Goal: Complete application form: Complete application form

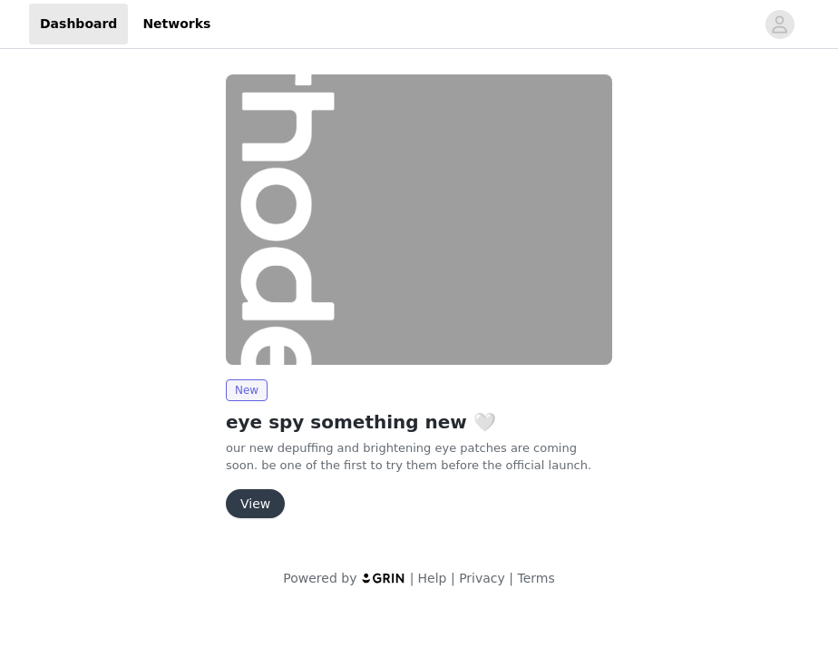
click at [261, 503] on button "View" at bounding box center [255, 503] width 59 height 29
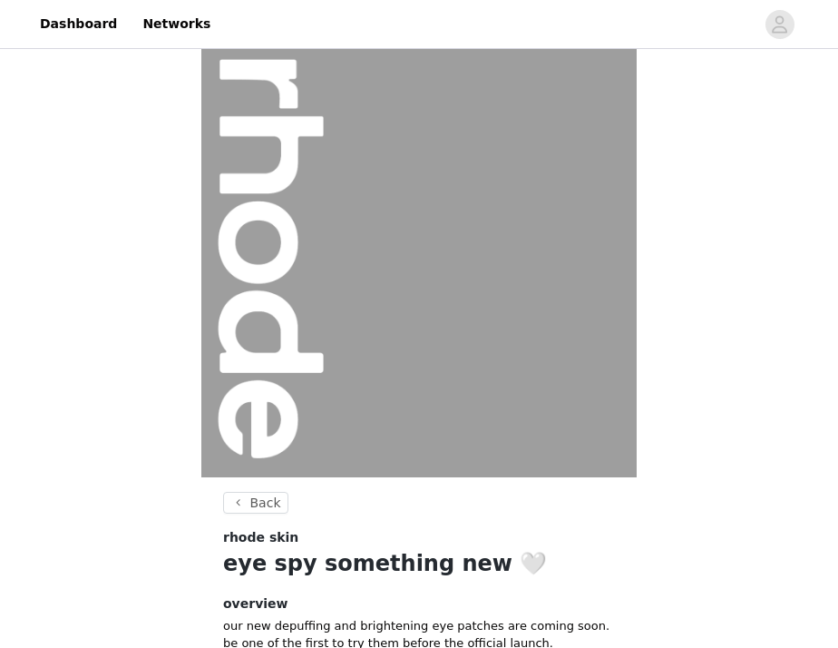
scroll to position [194, 0]
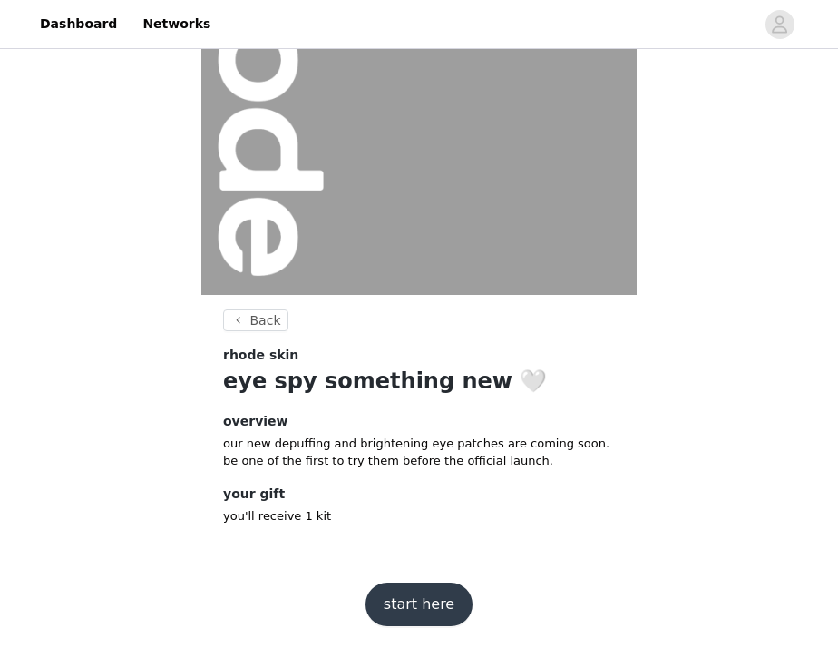
click at [398, 611] on button "start here" at bounding box center [419, 604] width 107 height 44
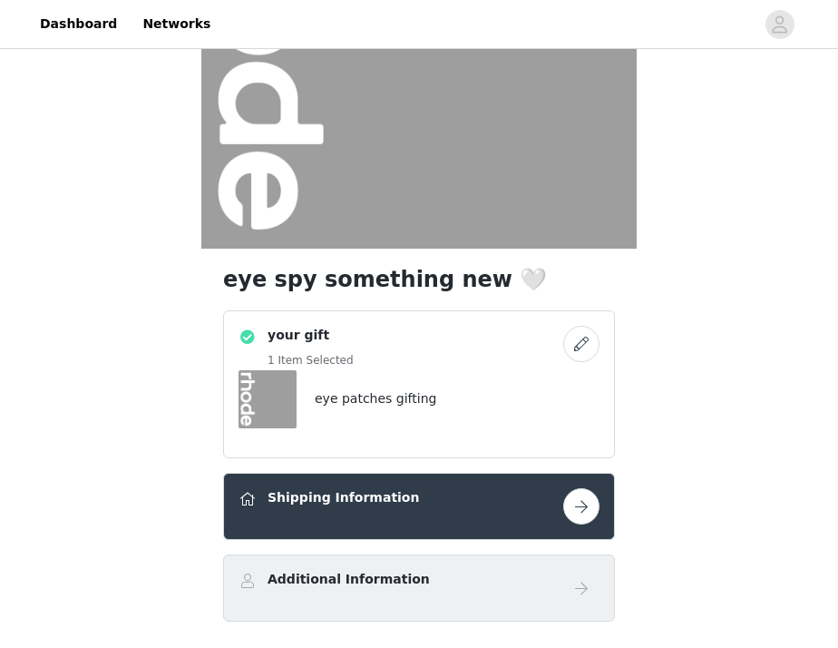
scroll to position [284, 0]
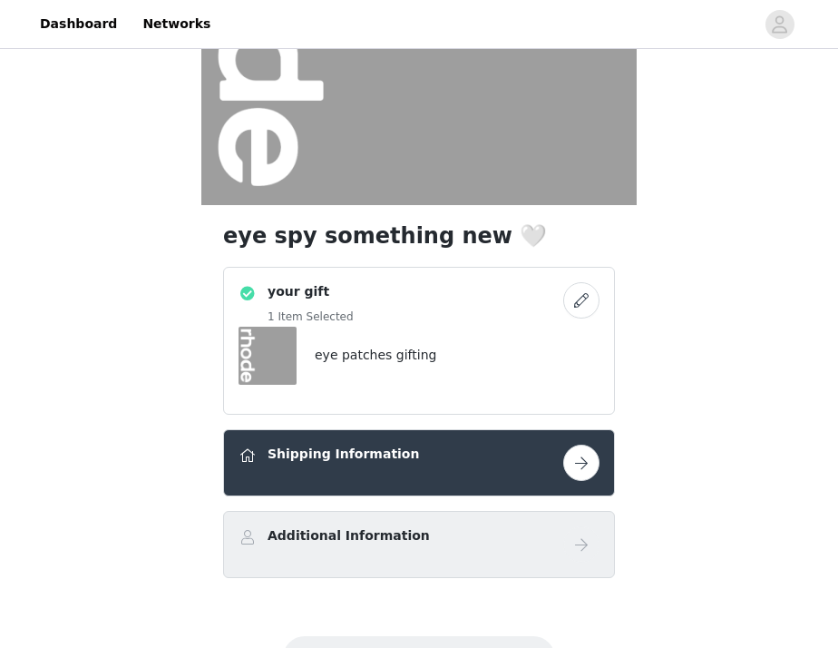
click at [580, 476] on button "button" at bounding box center [581, 462] width 36 height 36
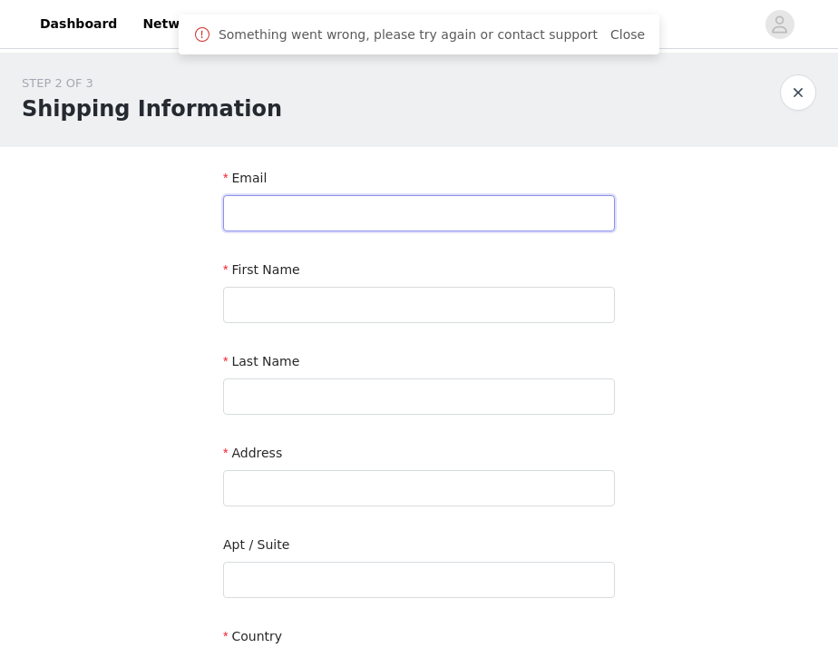
click at [330, 210] on input "text" at bounding box center [419, 213] width 392 height 36
type input "[EMAIL_ADDRESS][DOMAIN_NAME]"
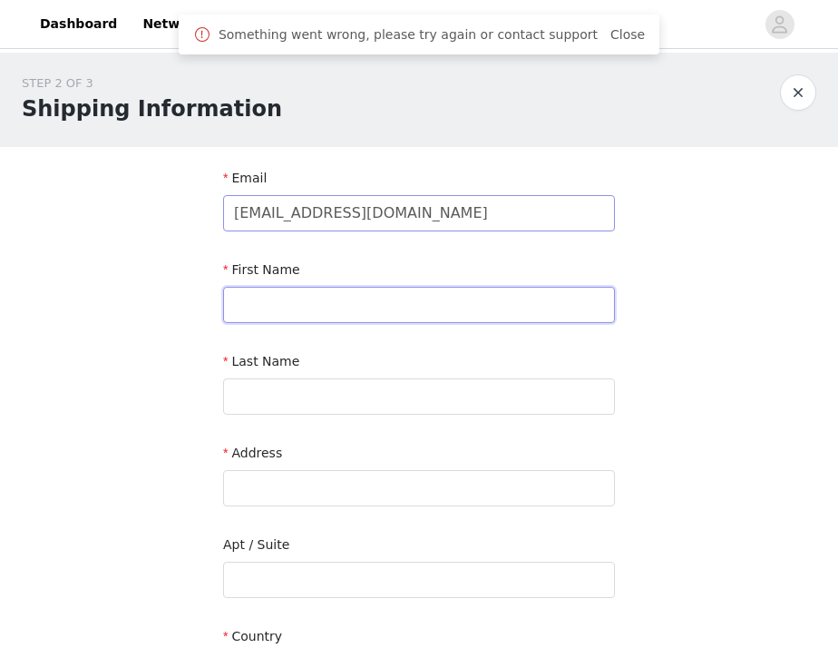
type input "[PERSON_NAME]"
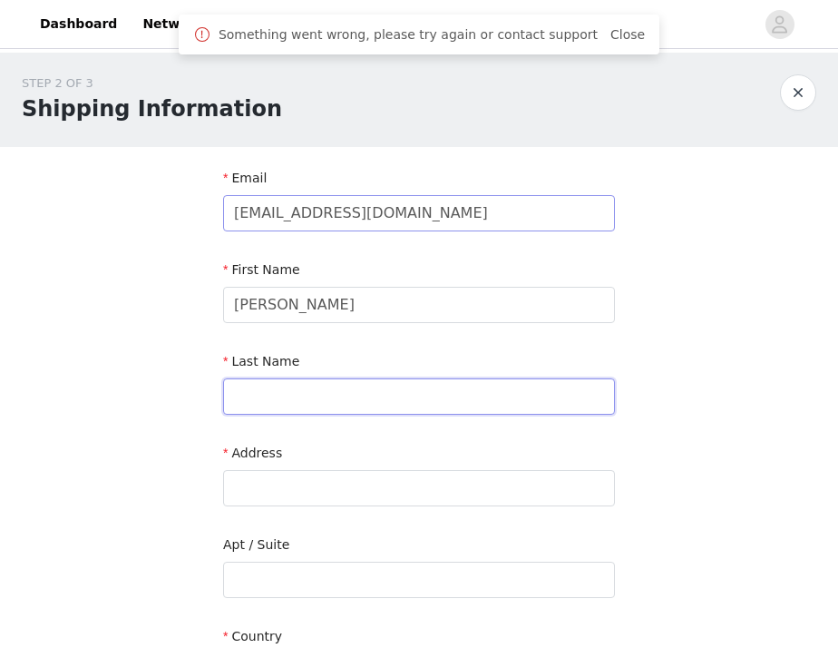
type input "[PERSON_NAME]"
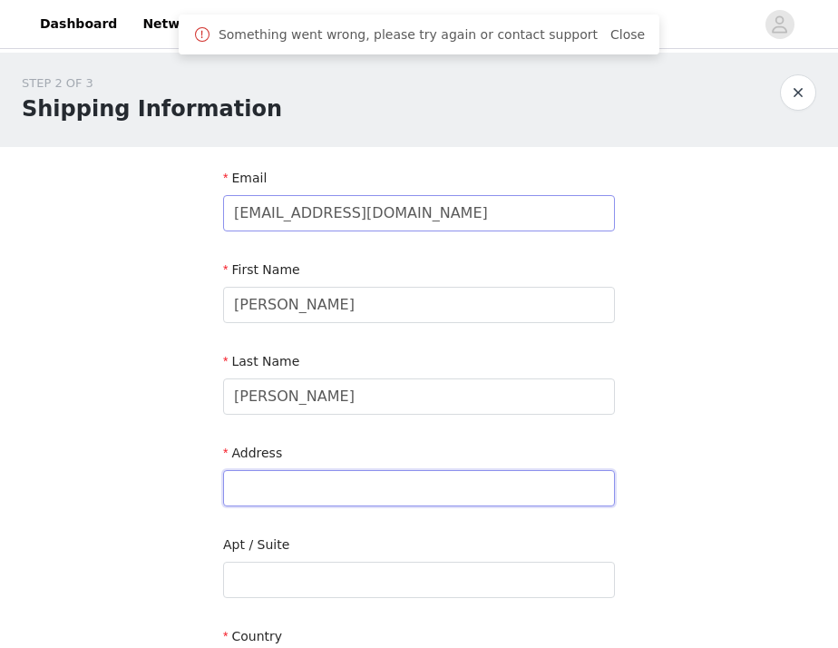
type input "[STREET_ADDRESS]"
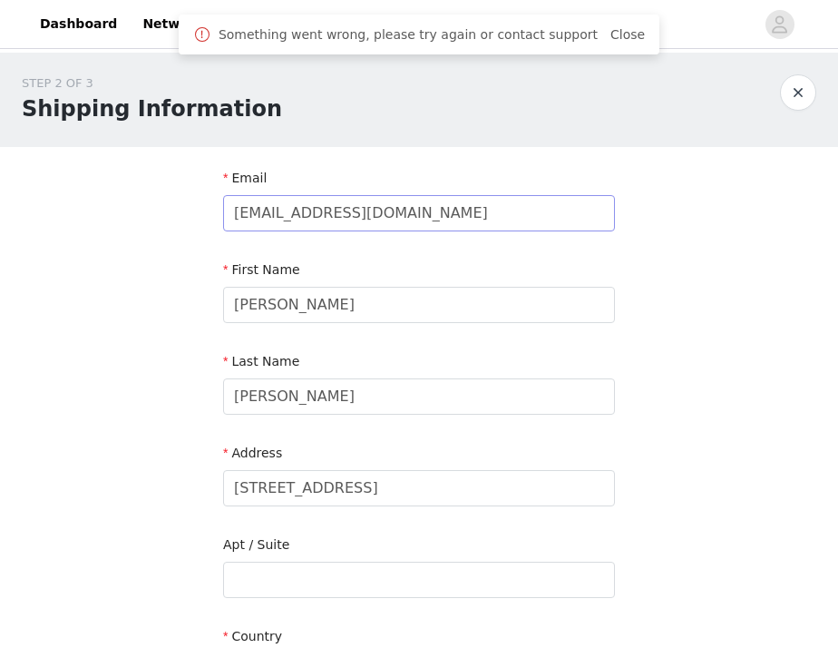
type input "[GEOGRAPHIC_DATA]"
type input "H2K 4B5"
type input "5149666414"
click at [299, 398] on input "[PERSON_NAME]" at bounding box center [419, 396] width 392 height 36
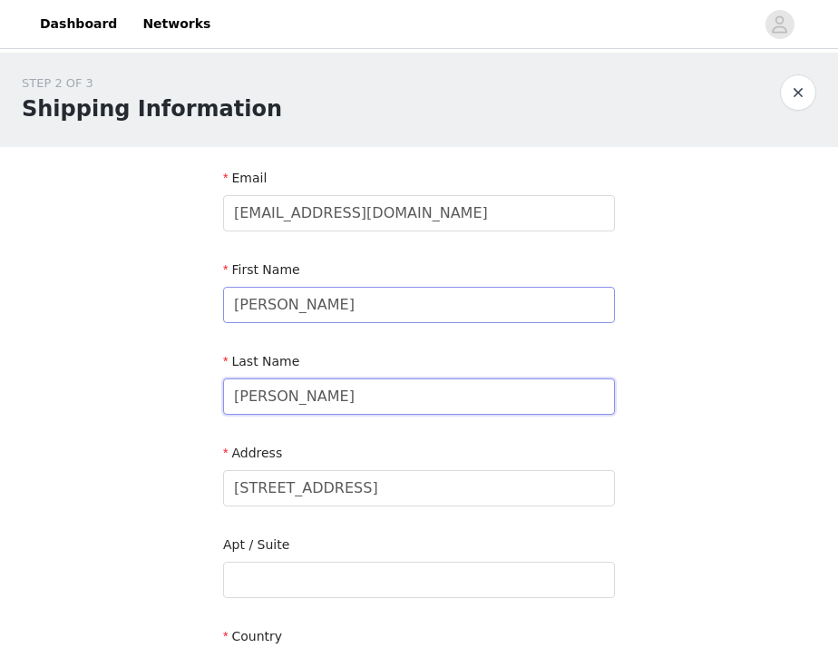
type input "[PERSON_NAME]"
click at [272, 298] on input "[PERSON_NAME]" at bounding box center [419, 305] width 392 height 36
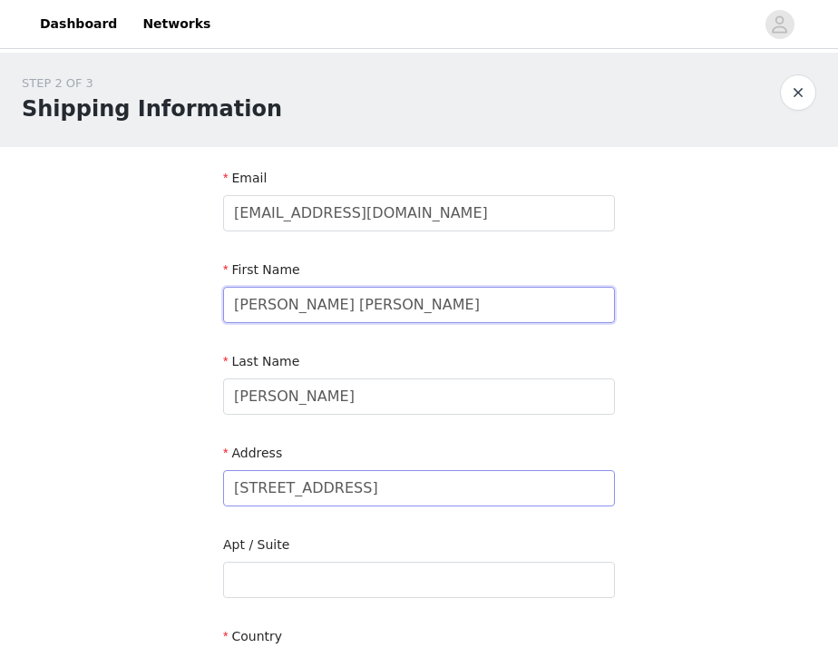
type input "[PERSON_NAME] [PERSON_NAME]"
drag, startPoint x: 358, startPoint y: 480, endPoint x: 81, endPoint y: 473, distance: 277.6
click at [87, 477] on div "STEP 2 OF 3 Shipping Information Email [EMAIL_ADDRESS][DOMAIN_NAME] First Name …" at bounding box center [419, 534] width 838 height 962
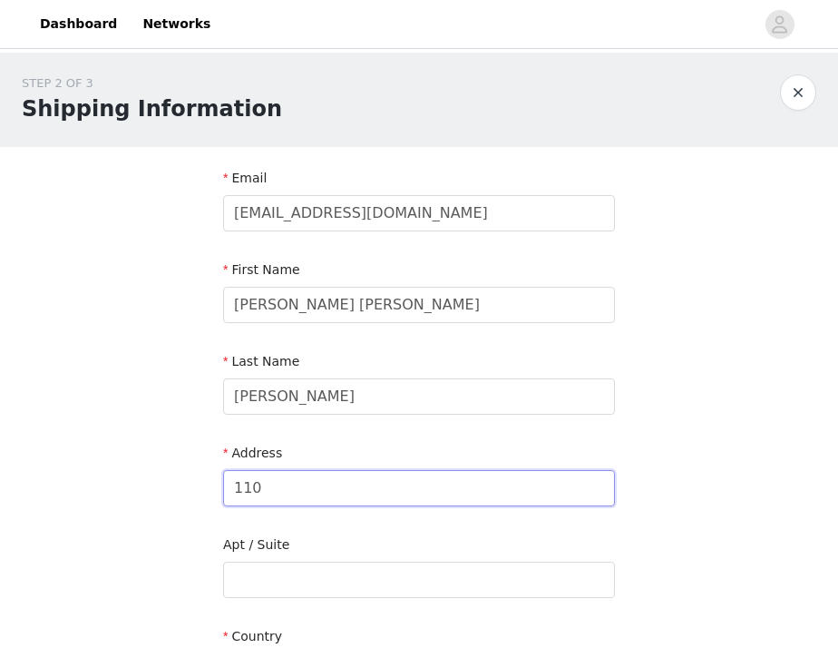
type input "[STREET_ADDRESS]"
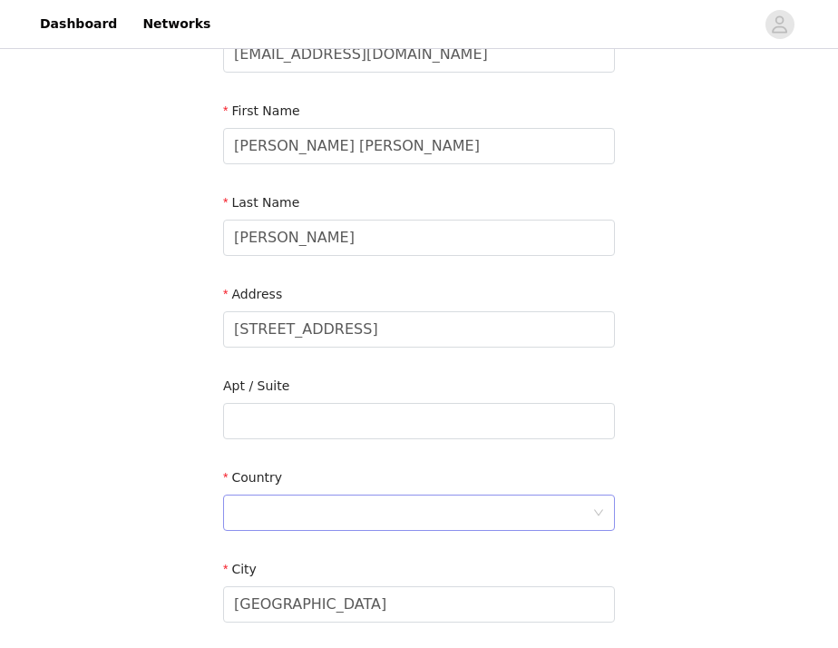
click at [339, 513] on div at bounding box center [413, 512] width 358 height 34
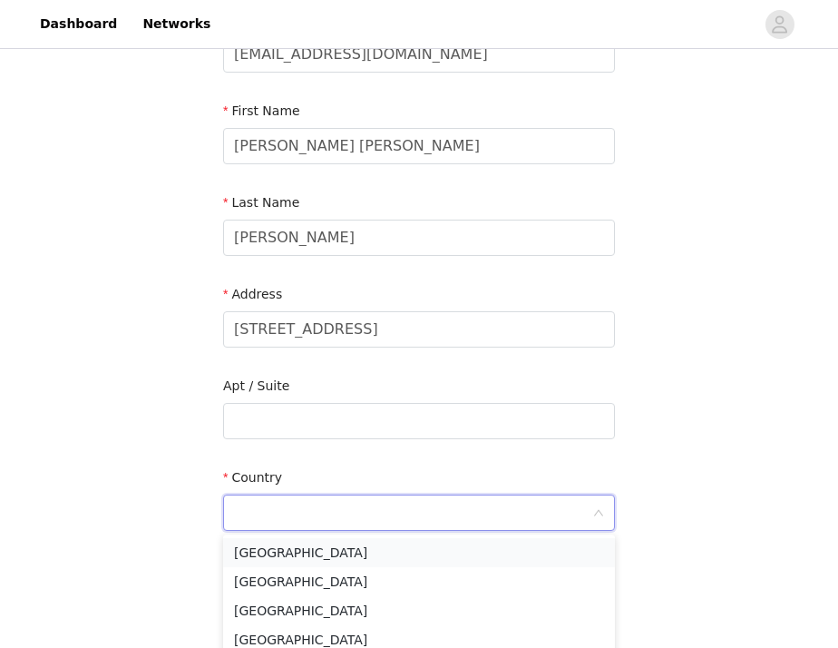
click at [331, 548] on li "[GEOGRAPHIC_DATA]" at bounding box center [419, 552] width 392 height 29
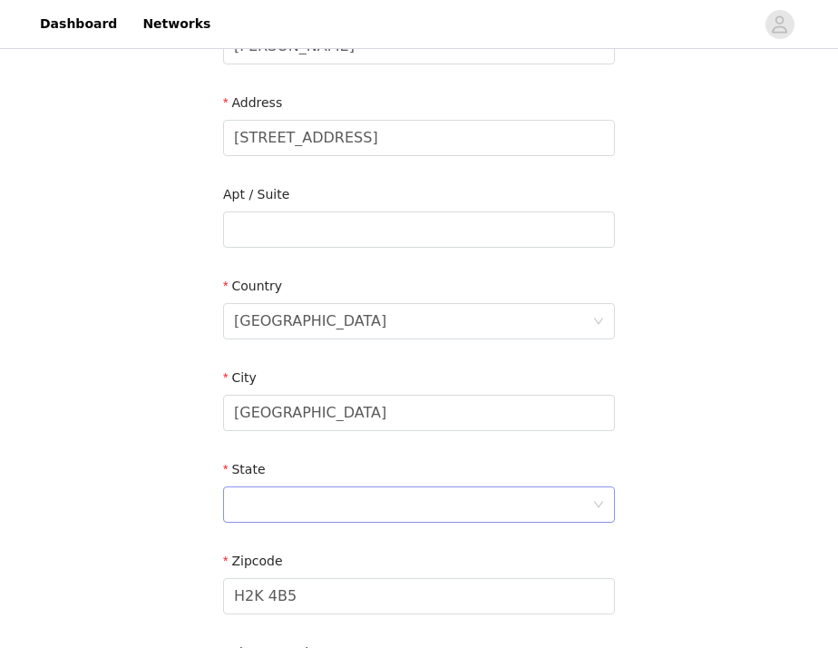
scroll to position [370, 0]
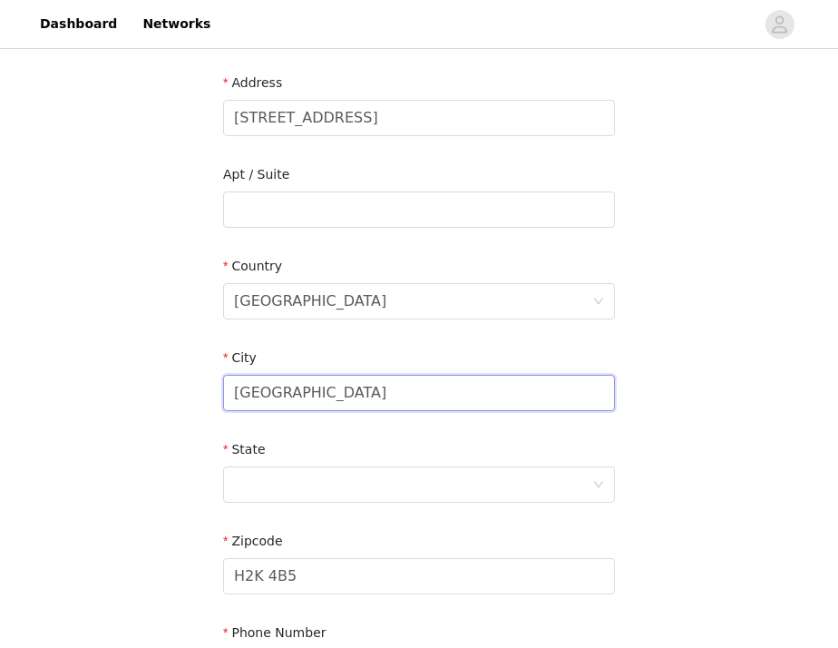
click at [323, 398] on input "[GEOGRAPHIC_DATA]" at bounding box center [419, 393] width 392 height 36
drag, startPoint x: 323, startPoint y: 398, endPoint x: 222, endPoint y: 398, distance: 100.7
click at [222, 398] on section "Email [EMAIL_ADDRESS][DOMAIN_NAME] First Name [PERSON_NAME] [PERSON_NAME] Last …" at bounding box center [418, 257] width 435 height 960
type input "[GEOGRAPHIC_DATA]"
click at [253, 493] on div at bounding box center [413, 484] width 358 height 34
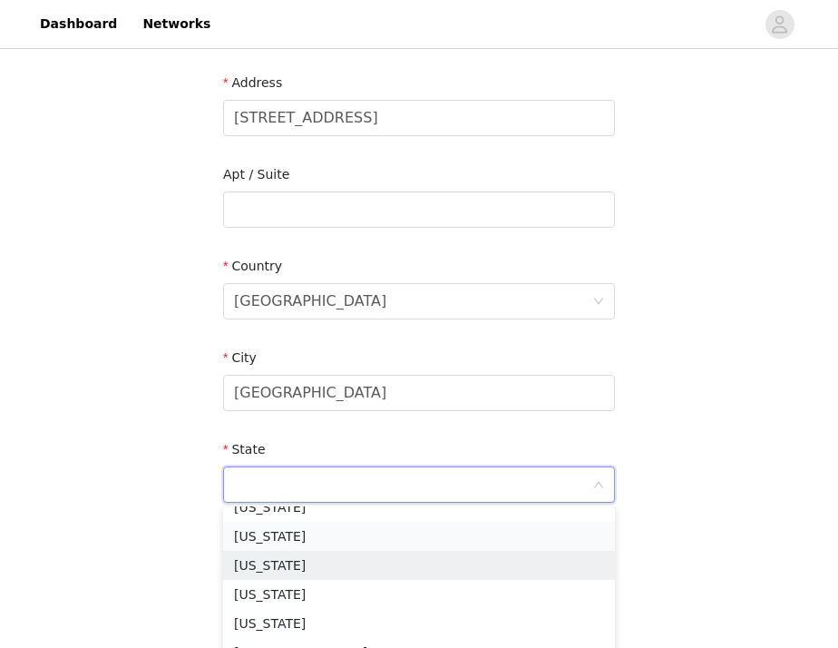
scroll to position [1494, 0]
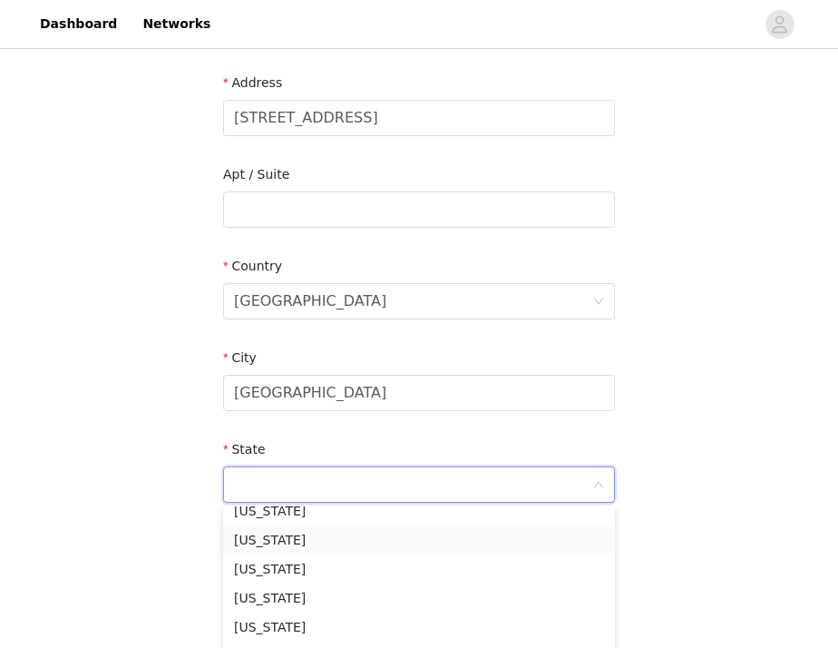
click at [272, 550] on li "[US_STATE]" at bounding box center [419, 539] width 392 height 29
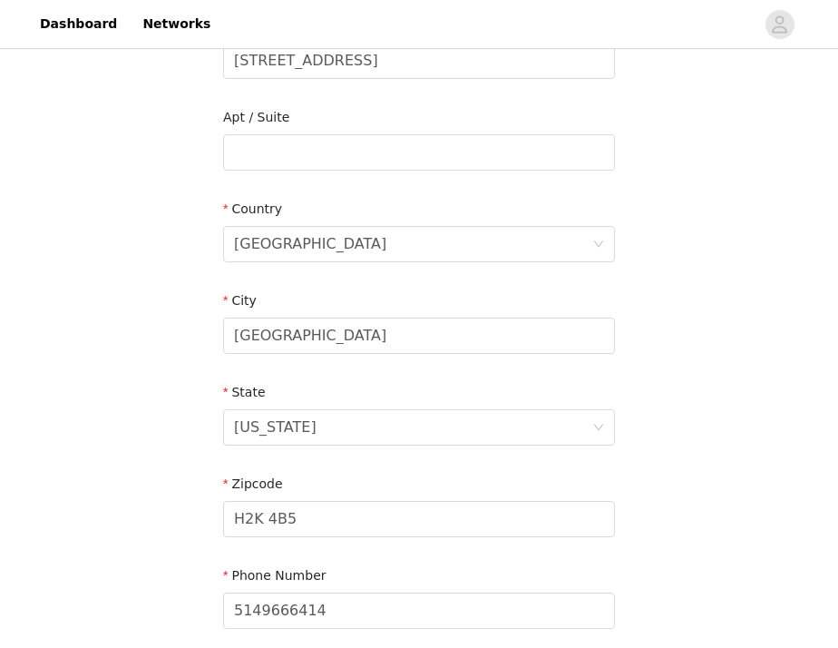
scroll to position [474, 0]
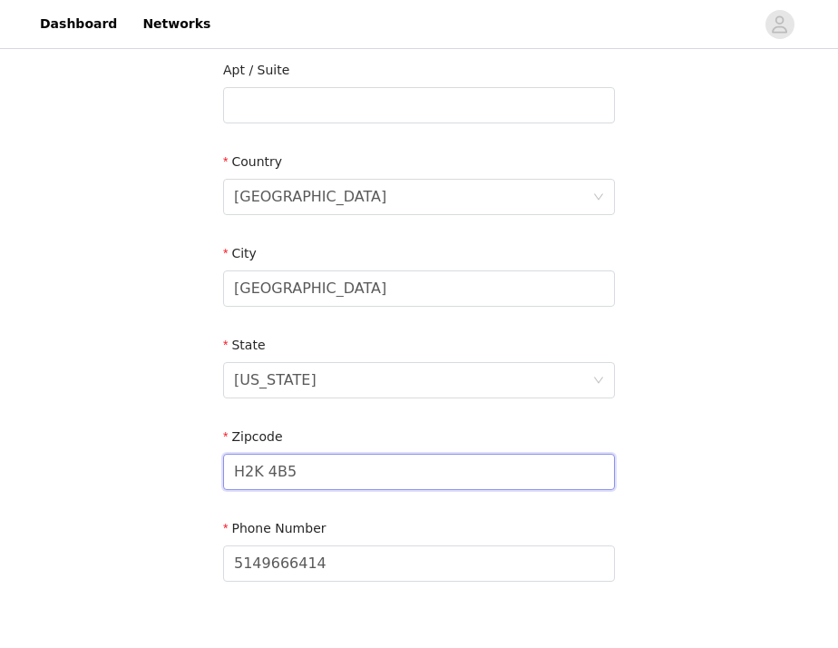
drag, startPoint x: 320, startPoint y: 470, endPoint x: 85, endPoint y: 465, distance: 235.0
click at [91, 469] on div "STEP 2 OF 3 Shipping Information Email [EMAIL_ADDRESS][DOMAIN_NAME] First Name …" at bounding box center [419, 105] width 838 height 1054
type input "37207"
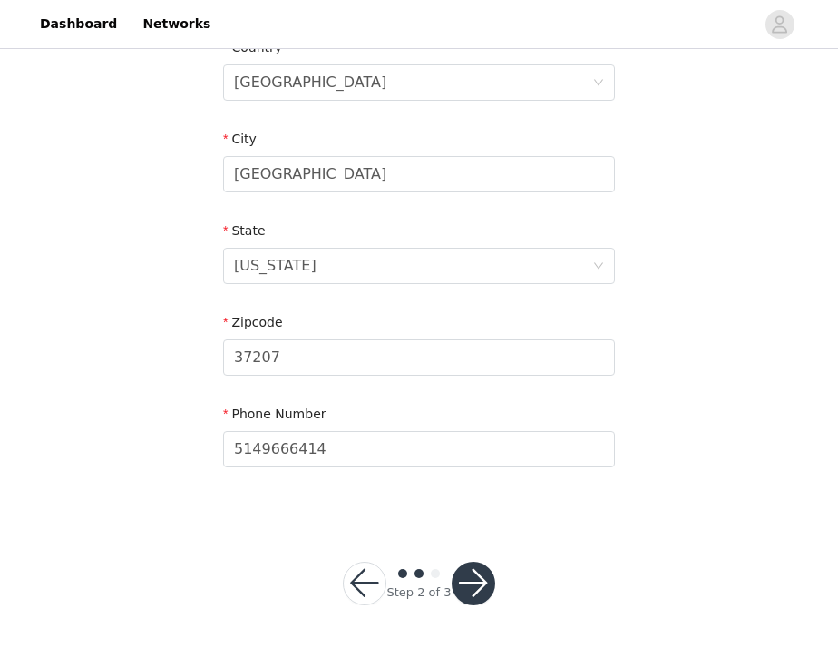
click at [483, 595] on button "button" at bounding box center [474, 583] width 44 height 44
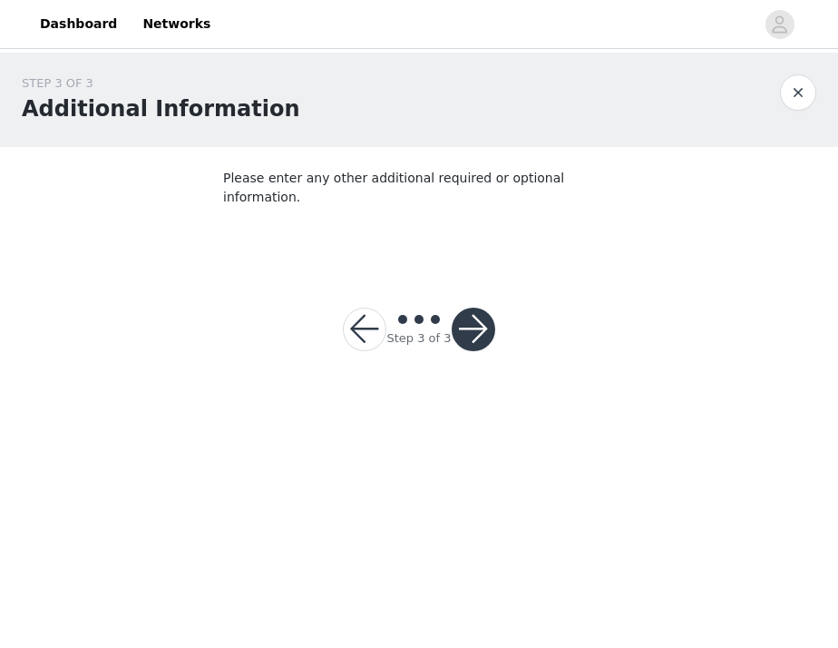
click at [474, 313] on button "button" at bounding box center [474, 330] width 44 height 44
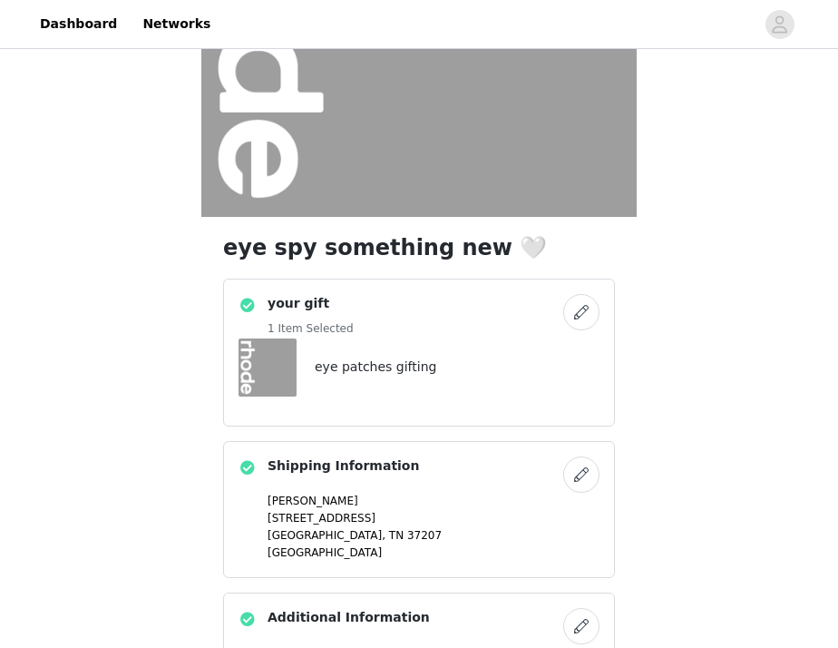
scroll to position [436, 0]
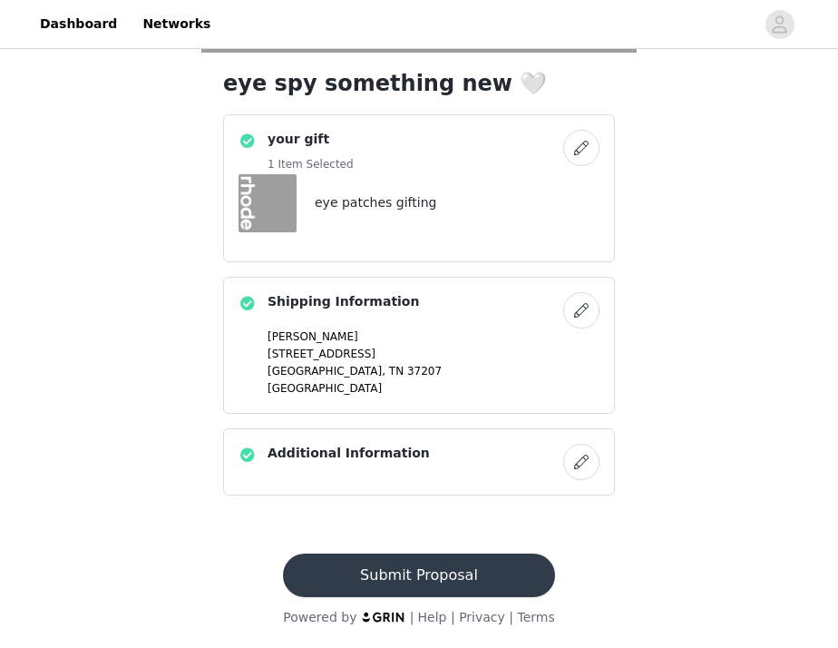
click at [436, 574] on button "Submit Proposal" at bounding box center [418, 575] width 271 height 44
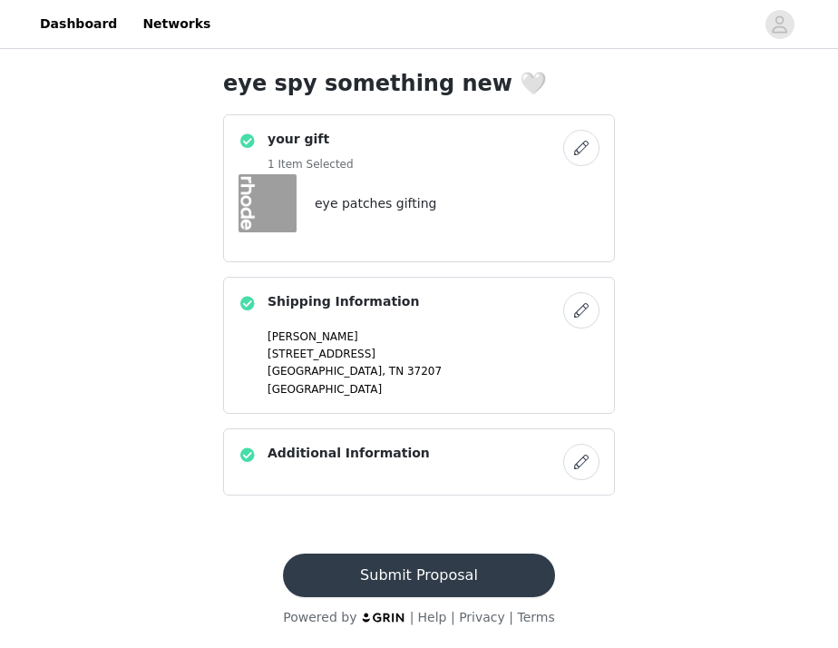
scroll to position [0, 0]
